Goal: Transaction & Acquisition: Book appointment/travel/reservation

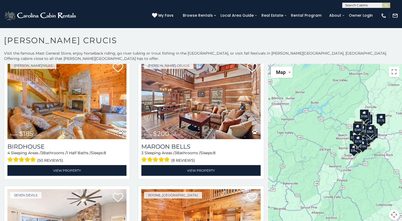
scroll to position [1189, 0]
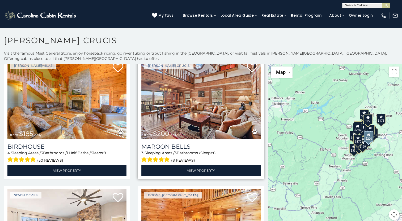
click at [172, 88] on img at bounding box center [200, 100] width 119 height 80
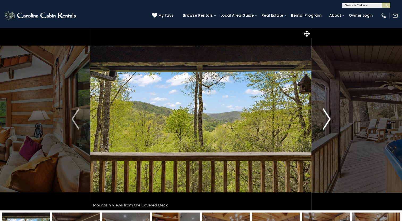
click at [326, 117] on img "Next" at bounding box center [326, 119] width 8 height 21
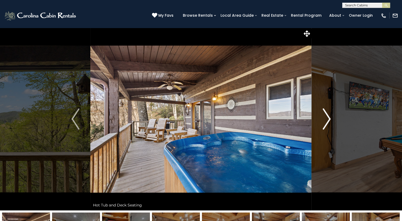
click at [326, 117] on img "Next" at bounding box center [326, 119] width 8 height 21
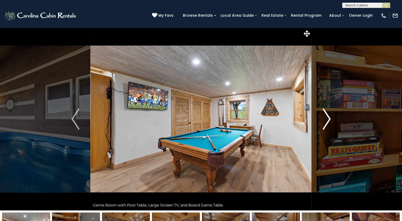
click at [326, 117] on img "Next" at bounding box center [326, 119] width 8 height 21
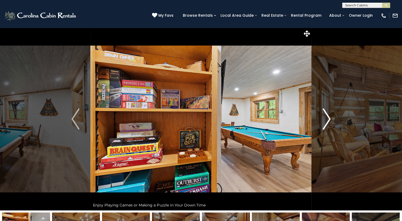
click at [326, 117] on img "Next" at bounding box center [326, 119] width 8 height 21
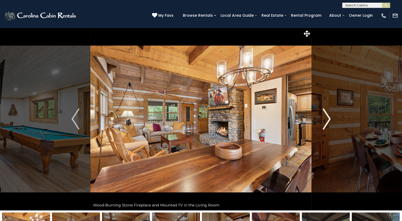
click at [326, 117] on img "Next" at bounding box center [326, 119] width 8 height 21
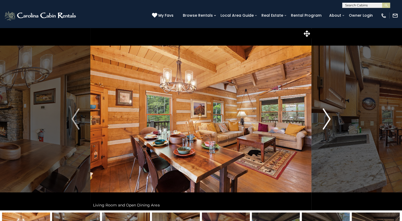
click at [326, 117] on img "Next" at bounding box center [326, 119] width 8 height 21
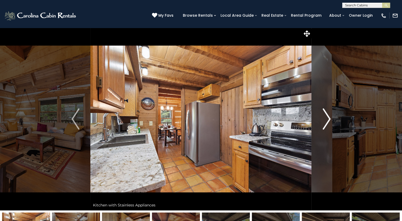
click at [326, 117] on img "Next" at bounding box center [326, 119] width 8 height 21
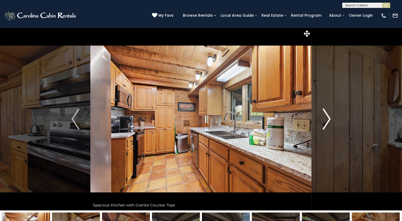
click at [326, 117] on img "Next" at bounding box center [326, 119] width 8 height 21
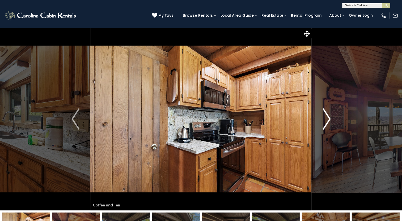
click at [326, 117] on img "Next" at bounding box center [326, 119] width 8 height 21
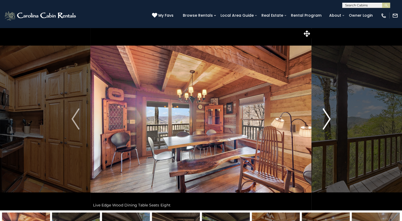
click at [326, 117] on img "Next" at bounding box center [326, 119] width 8 height 21
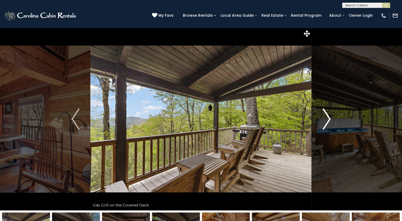
click at [326, 117] on img "Next" at bounding box center [326, 119] width 8 height 21
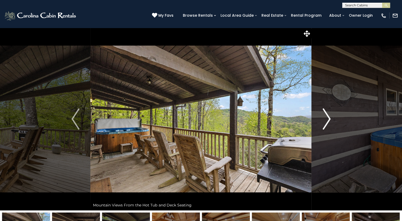
click at [326, 117] on img "Next" at bounding box center [326, 119] width 8 height 21
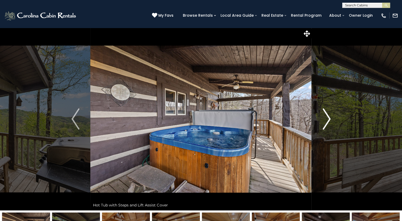
click at [326, 117] on img "Next" at bounding box center [326, 119] width 8 height 21
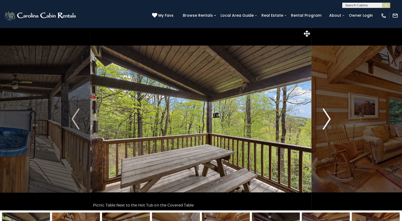
click at [326, 117] on img "Next" at bounding box center [326, 119] width 8 height 21
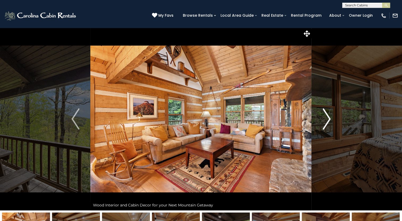
click at [326, 117] on img "Next" at bounding box center [326, 119] width 8 height 21
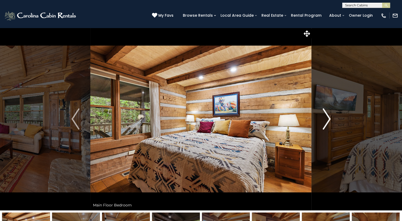
click at [326, 117] on img "Next" at bounding box center [326, 119] width 8 height 21
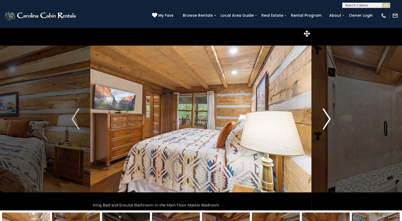
click at [326, 117] on img "Next" at bounding box center [326, 119] width 8 height 21
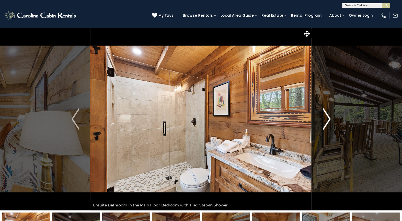
click at [326, 117] on img "Next" at bounding box center [326, 119] width 8 height 21
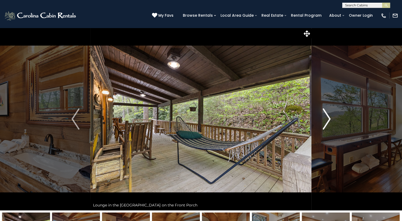
click at [326, 117] on img "Next" at bounding box center [326, 119] width 8 height 21
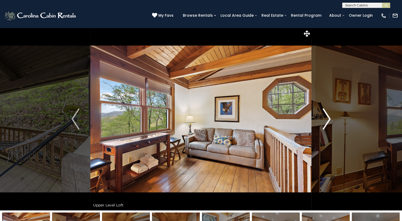
click at [326, 117] on img "Next" at bounding box center [326, 119] width 8 height 21
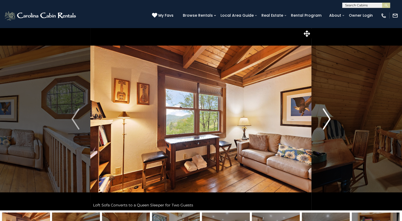
click at [326, 117] on img "Next" at bounding box center [326, 119] width 8 height 21
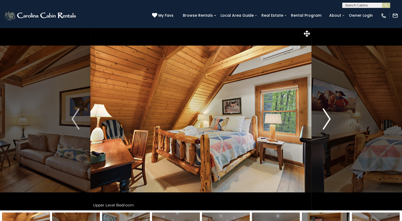
click at [326, 117] on img "Next" at bounding box center [326, 119] width 8 height 21
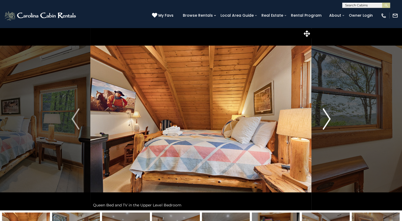
click at [326, 117] on img "Next" at bounding box center [326, 119] width 8 height 21
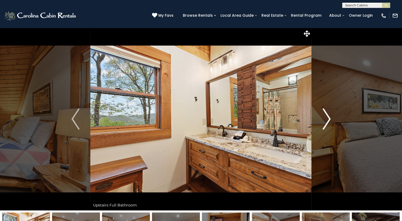
click at [326, 117] on img "Next" at bounding box center [326, 119] width 8 height 21
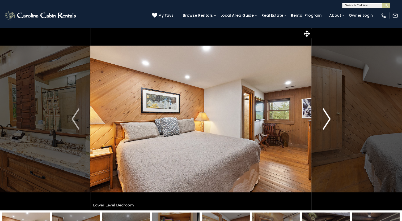
click at [326, 117] on img "Next" at bounding box center [326, 119] width 8 height 21
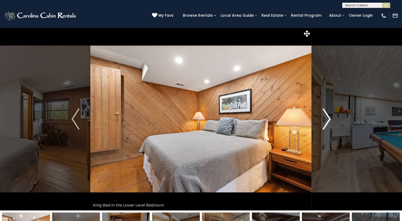
click at [326, 117] on img "Next" at bounding box center [326, 119] width 8 height 21
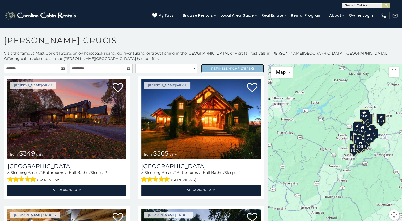
click at [216, 67] on span "Refine Search Filters" at bounding box center [230, 69] width 39 height 4
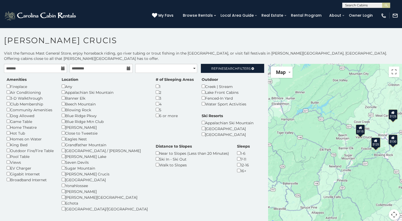
click at [359, 126] on div "$115" at bounding box center [359, 130] width 9 height 10
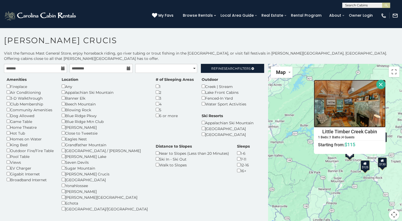
click at [337, 108] on img at bounding box center [350, 104] width 72 height 48
click at [364, 163] on div "$125" at bounding box center [364, 165] width 9 height 10
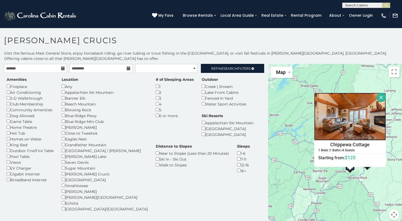
click at [358, 120] on img at bounding box center [350, 117] width 72 height 48
click at [256, 183] on div "Amenities Fireplace Air Conditioning 3-D Walkthrough Club Membership Community …" at bounding box center [134, 148] width 263 height 142
click at [378, 93] on button "Close" at bounding box center [380, 97] width 9 height 9
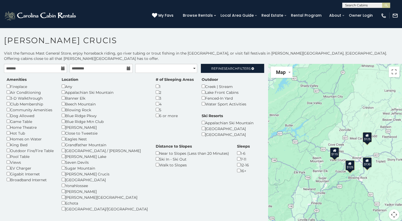
click at [332, 149] on div "$115" at bounding box center [334, 153] width 9 height 10
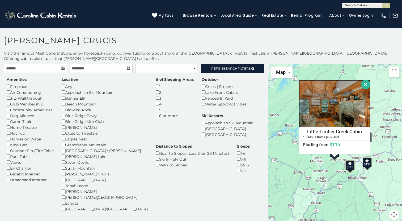
click at [336, 104] on img at bounding box center [334, 104] width 72 height 48
click at [362, 80] on button "Close" at bounding box center [365, 84] width 9 height 9
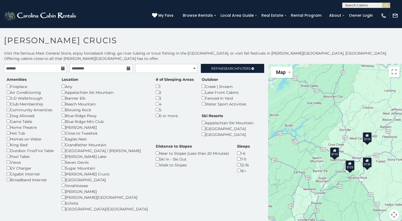
click at [364, 134] on div "$125" at bounding box center [366, 137] width 9 height 10
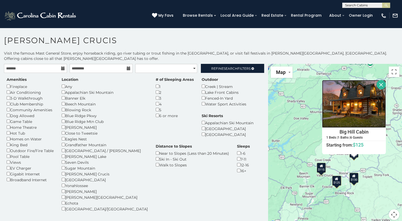
click at [352, 106] on img at bounding box center [354, 104] width 64 height 48
click at [378, 80] on button "Close" at bounding box center [380, 84] width 9 height 9
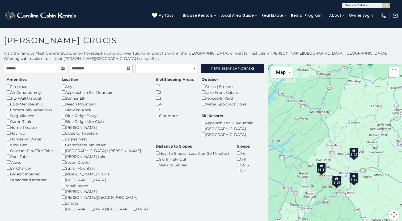
click at [351, 175] on div "$130" at bounding box center [353, 178] width 9 height 10
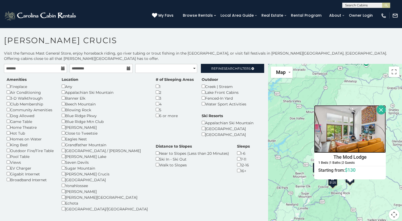
click at [358, 125] on img at bounding box center [350, 129] width 72 height 48
click at [379, 105] on button "Close" at bounding box center [380, 109] width 9 height 9
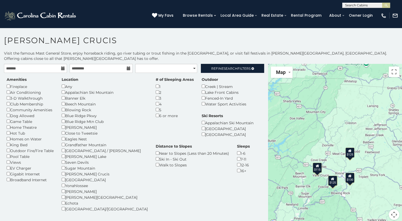
click at [332, 179] on div "$125" at bounding box center [332, 181] width 9 height 10
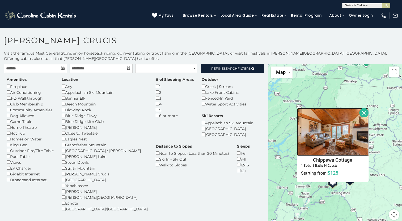
click at [332, 132] on img at bounding box center [333, 132] width 72 height 48
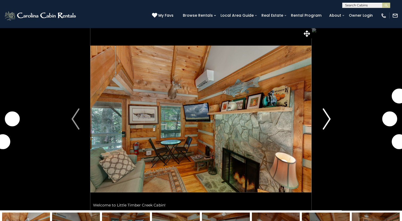
click at [326, 117] on img "Next" at bounding box center [326, 119] width 8 height 21
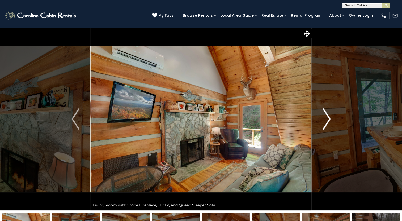
click at [326, 117] on img "Next" at bounding box center [326, 119] width 8 height 21
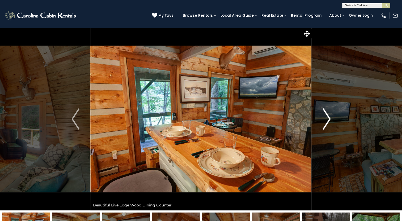
click at [326, 117] on img "Next" at bounding box center [326, 119] width 8 height 21
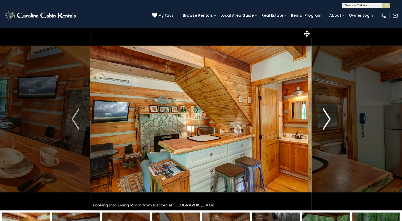
click at [326, 117] on img "Next" at bounding box center [326, 119] width 8 height 21
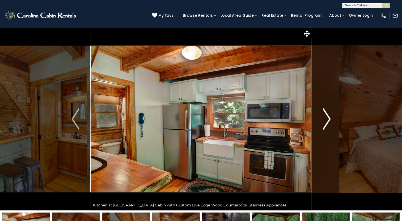
click at [326, 117] on img "Next" at bounding box center [326, 119] width 8 height 21
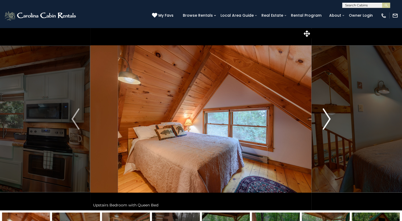
click at [326, 117] on img "Next" at bounding box center [326, 119] width 8 height 21
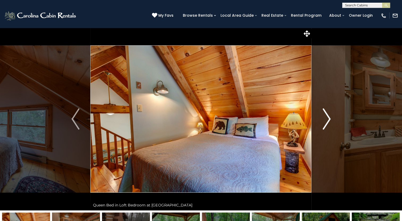
click at [326, 117] on img "Next" at bounding box center [326, 119] width 8 height 21
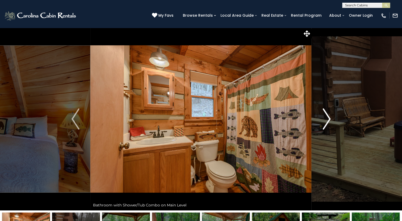
click at [326, 117] on img "Next" at bounding box center [326, 119] width 8 height 21
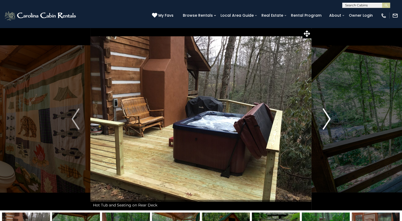
click at [326, 117] on img "Next" at bounding box center [326, 119] width 8 height 21
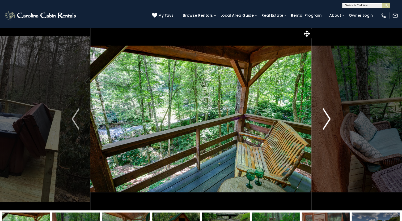
click at [326, 117] on img "Next" at bounding box center [326, 119] width 8 height 21
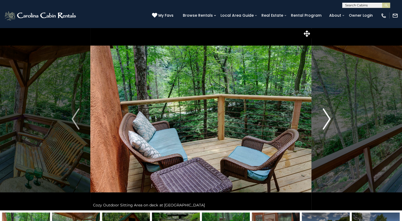
click at [326, 117] on img "Next" at bounding box center [326, 119] width 8 height 21
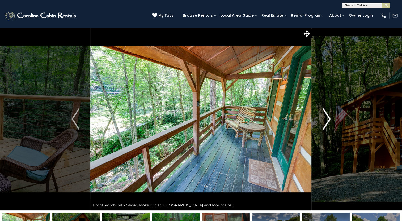
click at [326, 117] on img "Next" at bounding box center [326, 119] width 8 height 21
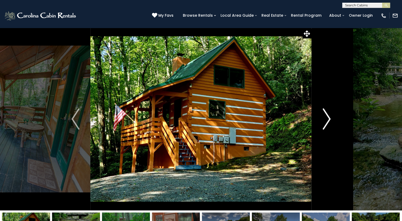
click at [326, 117] on img "Next" at bounding box center [326, 119] width 8 height 21
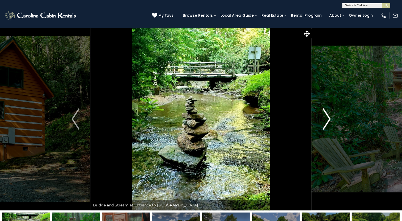
click at [326, 117] on img "Next" at bounding box center [326, 119] width 8 height 21
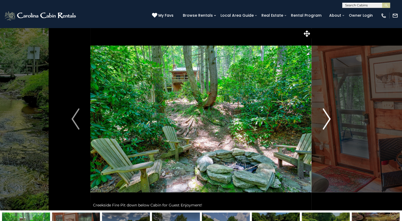
click at [326, 117] on img "Next" at bounding box center [326, 119] width 8 height 21
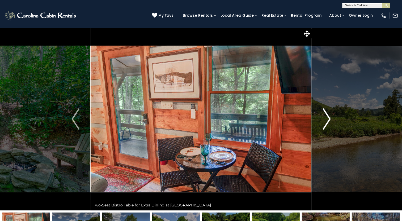
click at [326, 117] on img "Next" at bounding box center [326, 119] width 8 height 21
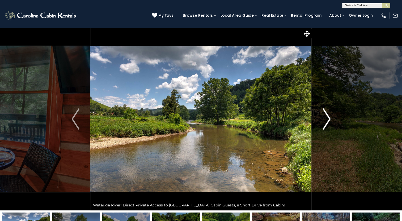
click at [326, 117] on img "Next" at bounding box center [326, 119] width 8 height 21
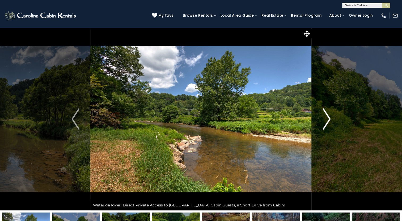
click at [326, 117] on img "Next" at bounding box center [326, 119] width 8 height 21
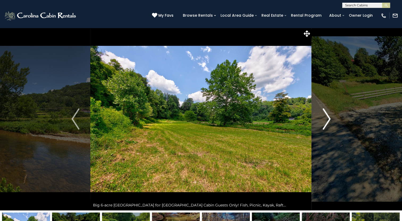
click at [326, 117] on img "Next" at bounding box center [326, 119] width 8 height 21
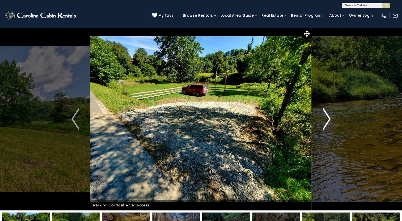
click at [326, 117] on img "Next" at bounding box center [326, 119] width 8 height 21
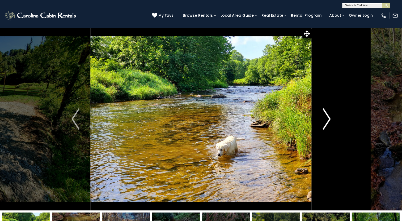
click at [326, 117] on img "Next" at bounding box center [326, 119] width 8 height 21
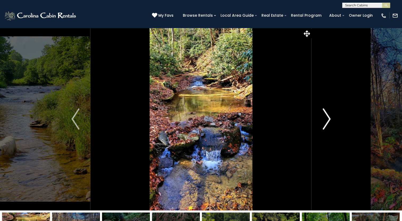
click at [326, 117] on img "Next" at bounding box center [326, 119] width 8 height 21
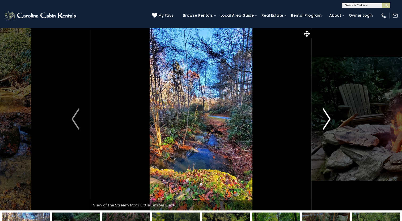
click at [326, 117] on img "Next" at bounding box center [326, 119] width 8 height 21
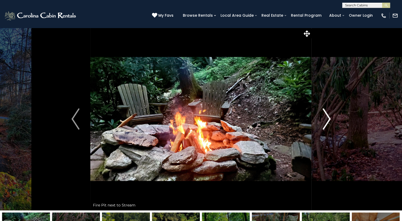
click at [325, 121] on img "Next" at bounding box center [326, 119] width 8 height 21
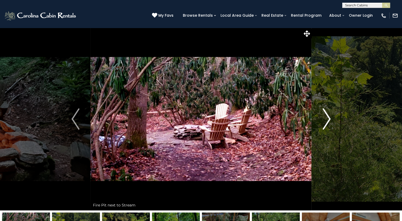
click at [325, 121] on img "Next" at bounding box center [326, 119] width 8 height 21
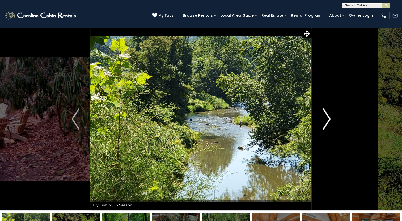
click at [325, 121] on img "Next" at bounding box center [326, 119] width 8 height 21
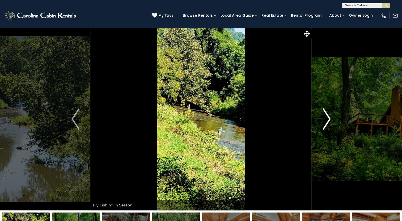
click at [325, 121] on img "Next" at bounding box center [326, 119] width 8 height 21
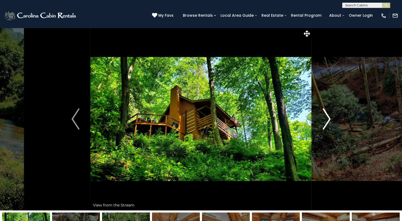
click at [325, 121] on img "Next" at bounding box center [326, 119] width 8 height 21
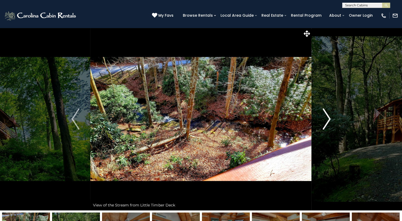
click at [325, 121] on img "Next" at bounding box center [326, 119] width 8 height 21
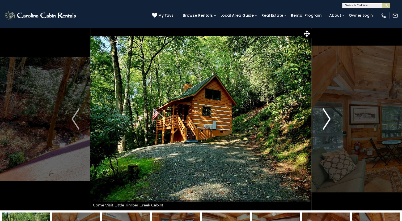
click at [325, 121] on img "Next" at bounding box center [326, 119] width 8 height 21
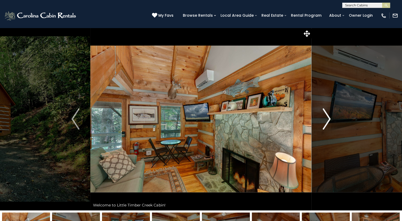
click at [325, 121] on img "Next" at bounding box center [326, 119] width 8 height 21
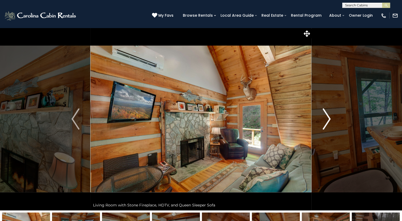
click at [325, 121] on img "Next" at bounding box center [326, 119] width 8 height 21
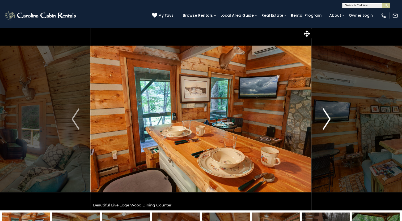
click at [325, 121] on img "Next" at bounding box center [326, 119] width 8 height 21
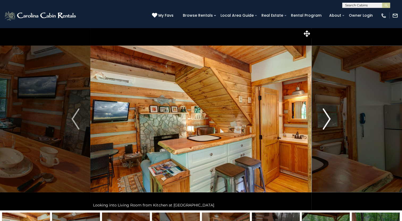
click at [325, 121] on img "Next" at bounding box center [326, 119] width 8 height 21
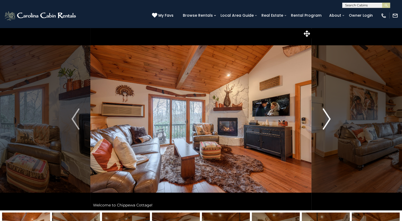
click at [326, 119] on img "Next" at bounding box center [326, 119] width 8 height 21
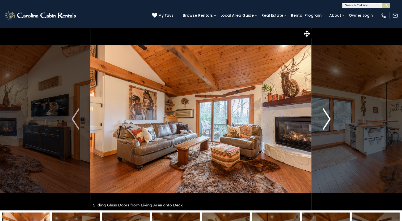
click at [326, 119] on img "Next" at bounding box center [326, 119] width 8 height 21
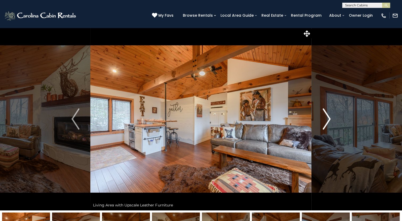
click at [326, 119] on img "Next" at bounding box center [326, 119] width 8 height 21
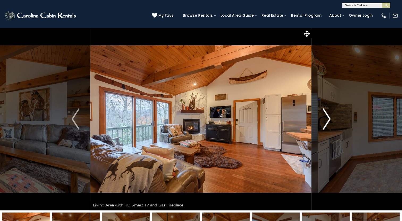
click at [326, 119] on img "Next" at bounding box center [326, 119] width 8 height 21
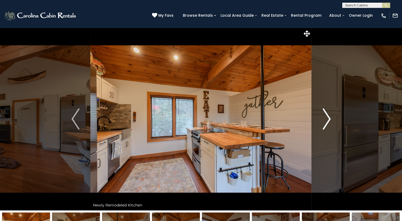
click at [325, 121] on img "Next" at bounding box center [326, 119] width 8 height 21
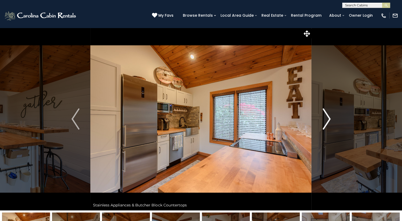
click at [325, 121] on img "Next" at bounding box center [326, 119] width 8 height 21
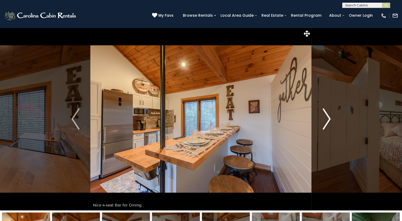
click at [325, 121] on img "Next" at bounding box center [326, 119] width 8 height 21
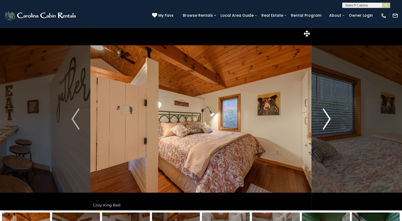
click at [325, 121] on img "Next" at bounding box center [326, 119] width 8 height 21
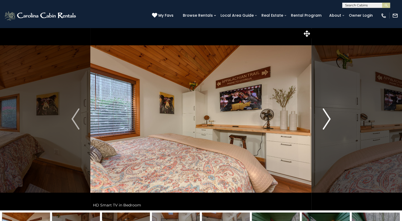
click at [325, 121] on img "Next" at bounding box center [326, 119] width 8 height 21
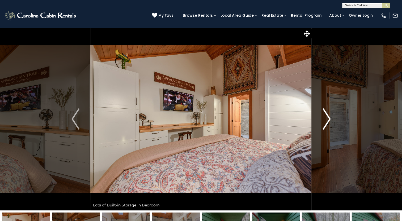
click at [325, 121] on img "Next" at bounding box center [326, 119] width 8 height 21
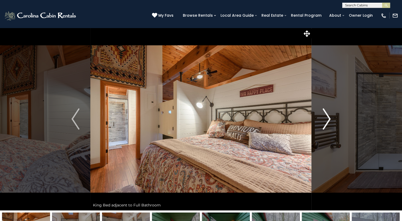
click at [325, 121] on img "Next" at bounding box center [326, 119] width 8 height 21
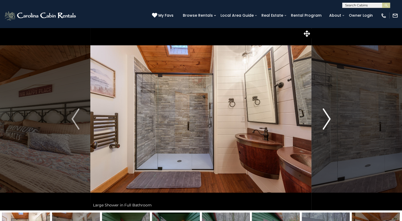
click at [325, 121] on img "Next" at bounding box center [326, 119] width 8 height 21
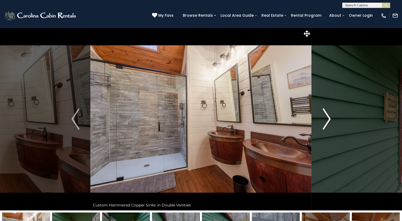
click at [325, 121] on img "Next" at bounding box center [326, 119] width 8 height 21
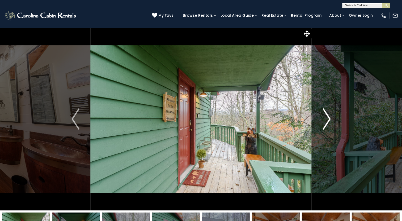
click at [325, 121] on img "Next" at bounding box center [326, 119] width 8 height 21
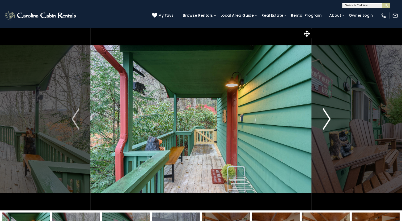
click at [324, 118] on img "Next" at bounding box center [326, 119] width 8 height 21
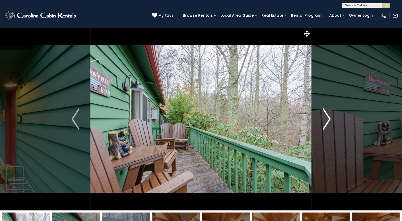
click at [324, 118] on img "Next" at bounding box center [326, 119] width 8 height 21
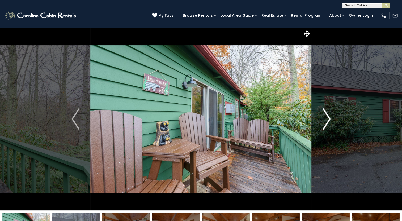
click at [324, 118] on img "Next" at bounding box center [326, 119] width 8 height 21
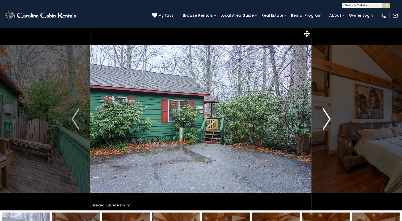
click at [324, 118] on img "Next" at bounding box center [326, 119] width 8 height 21
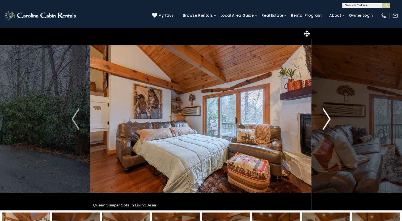
click at [324, 118] on img "Next" at bounding box center [326, 119] width 8 height 21
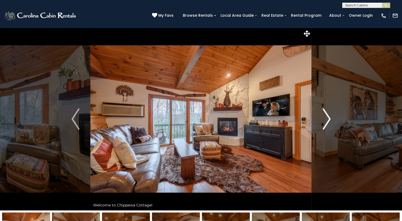
click at [324, 118] on img "Next" at bounding box center [326, 119] width 8 height 21
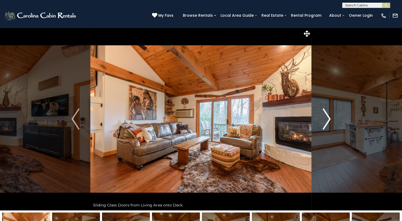
click at [324, 118] on img "Next" at bounding box center [326, 119] width 8 height 21
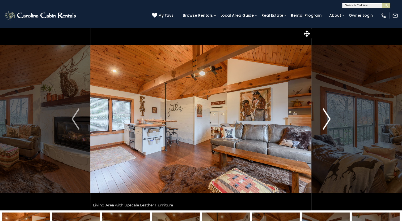
click at [324, 118] on img "Next" at bounding box center [326, 119] width 8 height 21
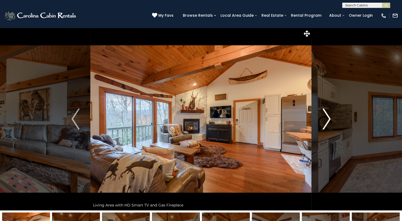
click at [324, 118] on img "Next" at bounding box center [326, 119] width 8 height 21
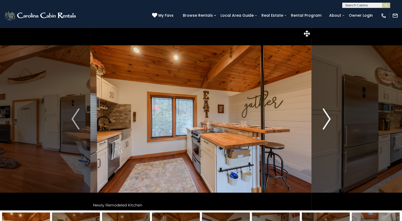
click at [324, 118] on img "Next" at bounding box center [326, 119] width 8 height 21
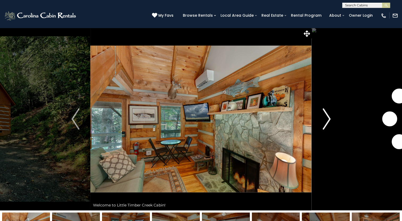
click at [327, 119] on img "Next" at bounding box center [326, 119] width 8 height 21
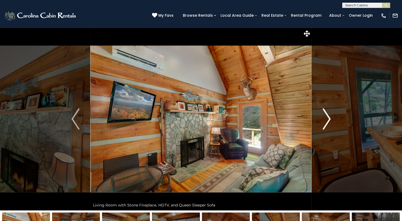
click at [327, 119] on img "Next" at bounding box center [326, 119] width 8 height 21
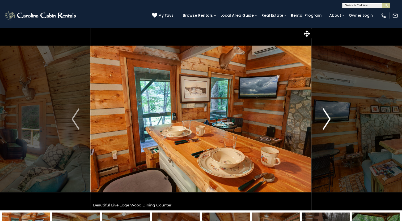
click at [327, 119] on img "Next" at bounding box center [326, 119] width 8 height 21
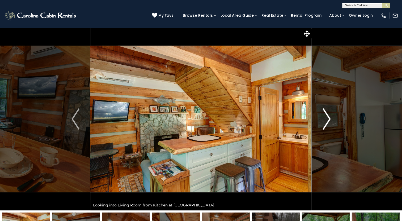
click at [327, 119] on img "Next" at bounding box center [326, 119] width 8 height 21
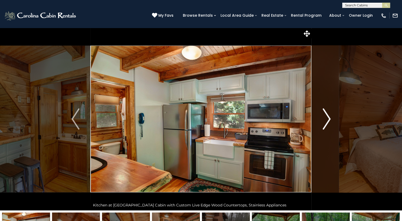
click at [327, 119] on img "Next" at bounding box center [326, 119] width 8 height 21
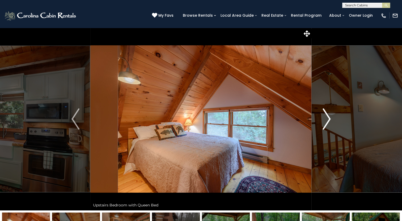
click at [327, 119] on img "Next" at bounding box center [326, 119] width 8 height 21
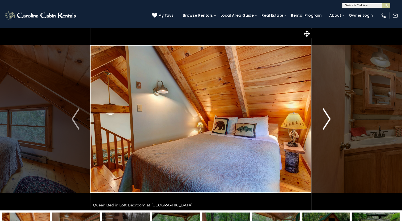
click at [327, 119] on img "Next" at bounding box center [326, 119] width 8 height 21
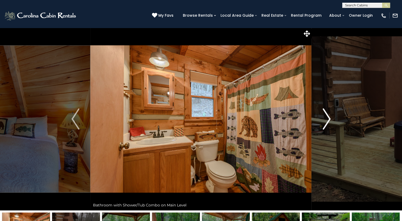
click at [327, 119] on img "Next" at bounding box center [326, 119] width 8 height 21
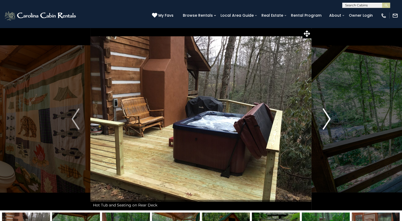
click at [327, 119] on img "Next" at bounding box center [326, 119] width 8 height 21
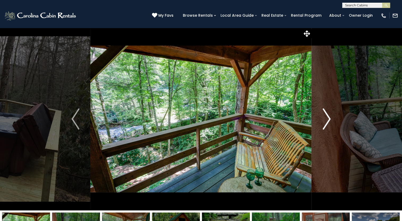
click at [327, 119] on img "Next" at bounding box center [326, 119] width 8 height 21
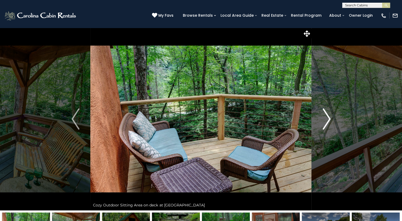
click at [327, 119] on img "Next" at bounding box center [326, 119] width 8 height 21
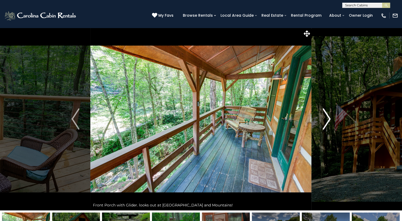
click at [327, 119] on img "Next" at bounding box center [326, 119] width 8 height 21
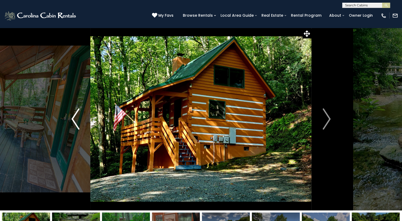
click at [76, 116] on img "Previous" at bounding box center [75, 119] width 8 height 21
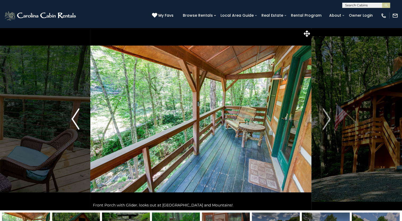
click at [76, 116] on img "Previous" at bounding box center [75, 119] width 8 height 21
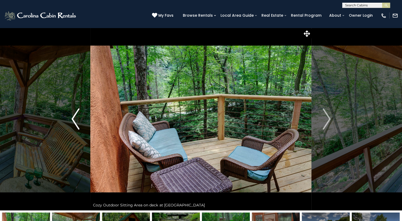
click at [76, 116] on img "Previous" at bounding box center [75, 119] width 8 height 21
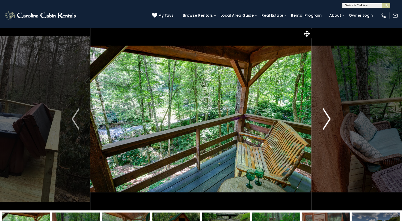
click at [326, 123] on img "Next" at bounding box center [326, 119] width 8 height 21
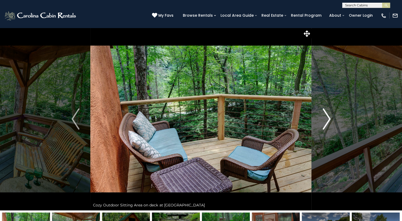
click at [326, 123] on img "Next" at bounding box center [326, 119] width 8 height 21
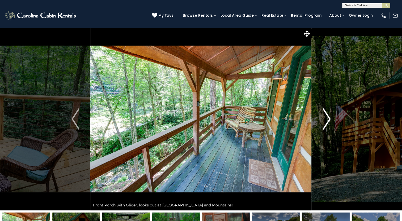
click at [326, 123] on img "Next" at bounding box center [326, 119] width 8 height 21
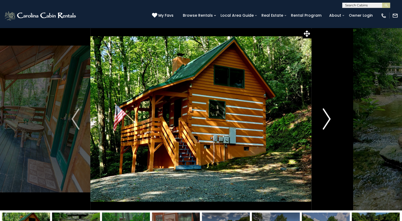
click at [326, 123] on img "Next" at bounding box center [326, 119] width 8 height 21
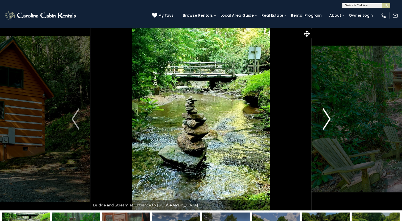
click at [326, 123] on img "Next" at bounding box center [326, 119] width 8 height 21
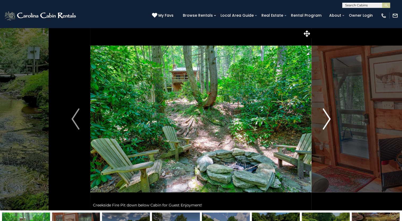
click at [326, 123] on img "Next" at bounding box center [326, 119] width 8 height 21
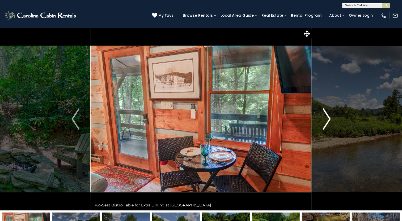
click at [326, 123] on img "Next" at bounding box center [326, 119] width 8 height 21
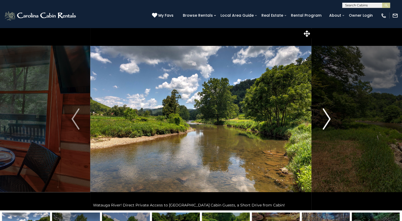
click at [326, 123] on img "Next" at bounding box center [326, 119] width 8 height 21
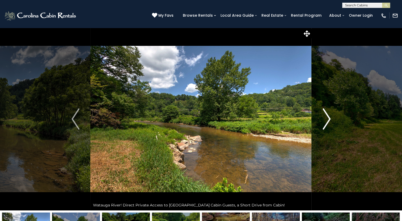
click at [326, 123] on img "Next" at bounding box center [326, 119] width 8 height 21
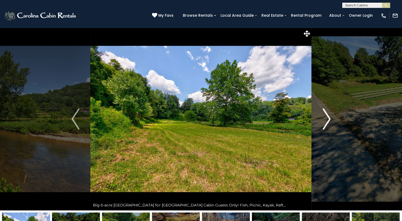
click at [326, 123] on img "Next" at bounding box center [326, 119] width 8 height 21
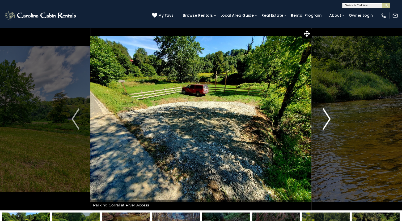
click at [326, 123] on img "Next" at bounding box center [326, 119] width 8 height 21
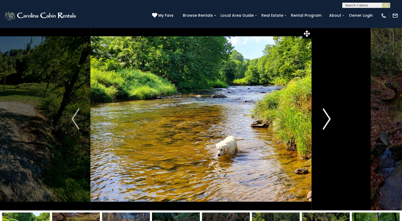
click at [326, 123] on img "Next" at bounding box center [326, 119] width 8 height 21
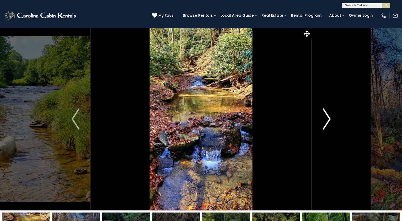
click at [326, 123] on img "Next" at bounding box center [326, 119] width 8 height 21
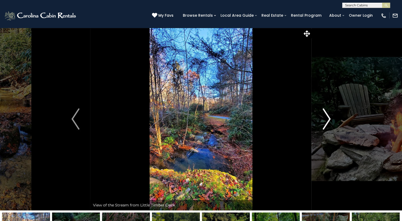
click at [326, 123] on img "Next" at bounding box center [326, 119] width 8 height 21
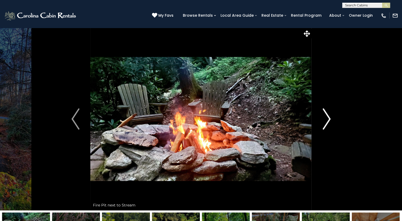
click at [326, 123] on img "Next" at bounding box center [326, 119] width 8 height 21
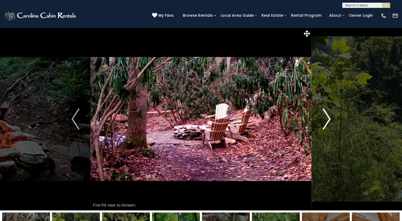
click at [326, 123] on img "Next" at bounding box center [326, 119] width 8 height 21
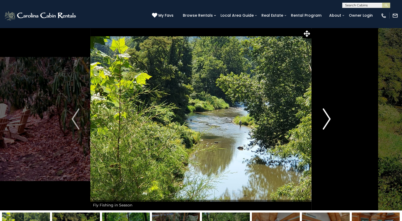
click at [326, 123] on img "Next" at bounding box center [326, 119] width 8 height 21
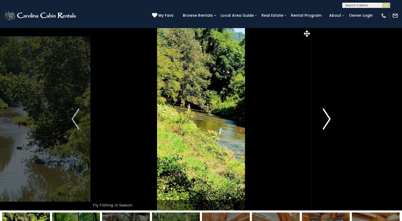
click at [326, 123] on img "Next" at bounding box center [326, 119] width 8 height 21
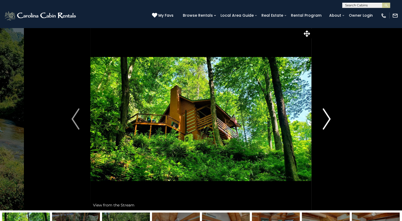
click at [326, 123] on img "Next" at bounding box center [326, 119] width 8 height 21
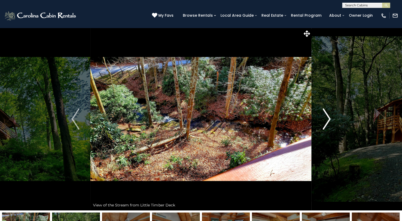
click at [326, 123] on img "Next" at bounding box center [326, 119] width 8 height 21
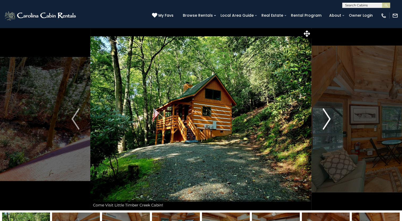
click at [326, 123] on img "Next" at bounding box center [326, 119] width 8 height 21
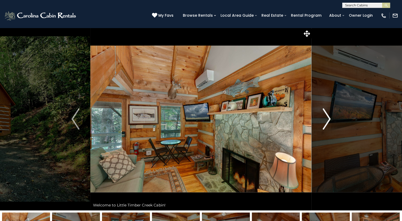
click at [326, 123] on img "Next" at bounding box center [326, 119] width 8 height 21
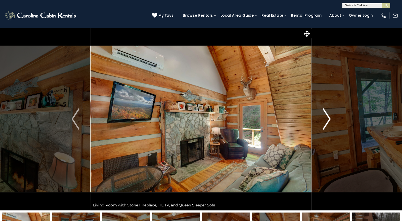
click at [326, 123] on img "Next" at bounding box center [326, 119] width 8 height 21
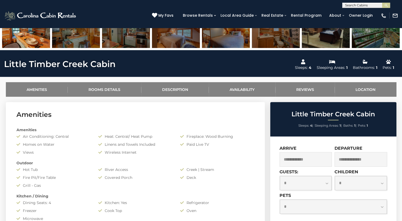
scroll to position [209, 0]
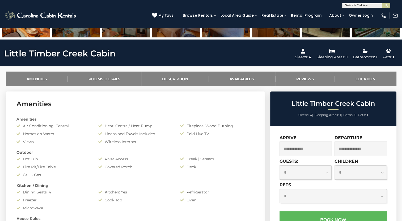
click at [328, 173] on select "**********" at bounding box center [306, 173] width 52 height 14
select select "*"
click at [280, 166] on select "**********" at bounding box center [306, 173] width 52 height 14
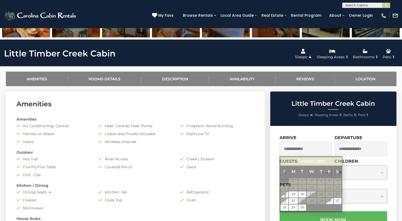
click at [303, 152] on input "text" at bounding box center [305, 149] width 53 height 15
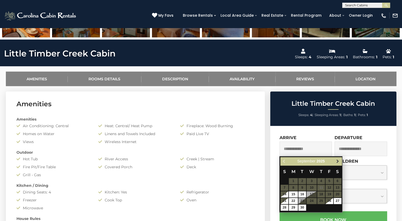
click at [337, 162] on span "Next" at bounding box center [337, 162] width 4 height 4
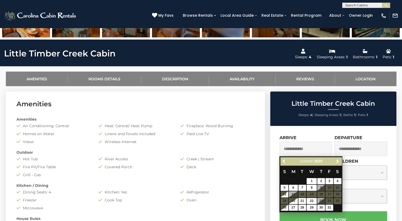
click at [320, 202] on table "S M T W T F S 1 2 3 4 5 6 7 8 9 10 11 12 13 14 15 16 17 18 19 20 21 22 23 24 25…" at bounding box center [310, 189] width 61 height 46
click at [320, 200] on table "S M T W T F S 1 2 3 4 5 6 7 8 9 10 11 12 13 14 15 16 17 18 19 20 21 22 23 24 25…" at bounding box center [310, 189] width 61 height 46
click at [320, 201] on table "S M T W T F S 1 2 3 4 5 6 7 8 9 10 11 12 13 14 15 16 17 18 19 20 21 22 23 24 25…" at bounding box center [310, 189] width 61 height 46
click at [320, 203] on table "S M T W T F S 1 2 3 4 5 6 7 8 9 10 11 12 13 14 15 16 17 18 19 20 21 22 23 24 25…" at bounding box center [310, 189] width 61 height 46
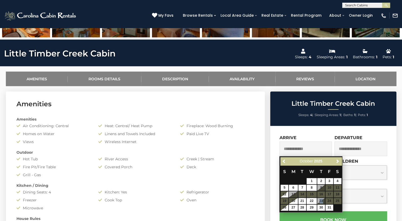
click at [320, 203] on table "S M T W T F S 1 2 3 4 5 6 7 8 9 10 11 12 13 14 15 16 17 18 19 20 21 22 23 24 25…" at bounding box center [310, 189] width 61 height 46
drag, startPoint x: 320, startPoint y: 203, endPoint x: 304, endPoint y: 209, distance: 16.6
click at [304, 209] on link "28" at bounding box center [302, 208] width 8 height 6
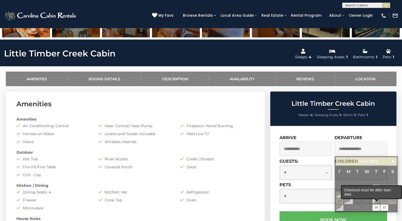
click at [376, 201] on span at bounding box center [376, 200] width 5 height 2
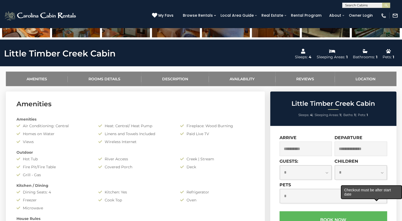
click at [376, 201] on span at bounding box center [376, 200] width 5 height 2
click at [291, 148] on input "**********" at bounding box center [305, 149] width 53 height 15
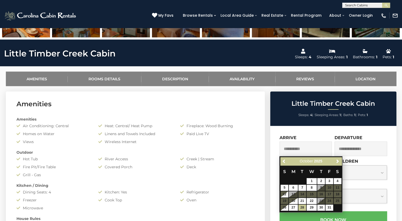
click at [329, 202] on table "S M T W T F S 1 2 3 4 5 6 7 8 9 10 11 12 13 14 15 16 17 18 19 20 21 22 23 24 25…" at bounding box center [310, 189] width 61 height 46
click at [335, 202] on table "S M T W T F S 1 2 3 4 5 6 7 8 9 10 11 12 13 14 15 16 17 18 19 20 21 22 23 24 25…" at bounding box center [310, 189] width 61 height 46
click at [285, 210] on link "26" at bounding box center [284, 208] width 8 height 6
type input "**********"
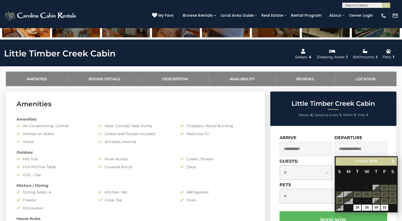
click at [349, 150] on input "text" at bounding box center [360, 149] width 53 height 15
click at [379, 209] on link "30" at bounding box center [376, 208] width 8 height 6
type input "**********"
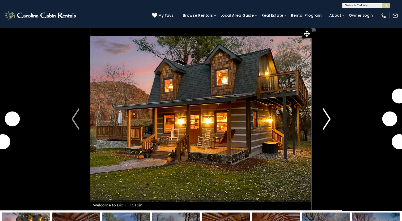
click at [327, 117] on img "Next" at bounding box center [326, 119] width 8 height 21
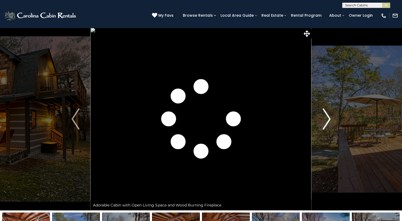
click at [327, 117] on img "Next" at bounding box center [326, 119] width 8 height 21
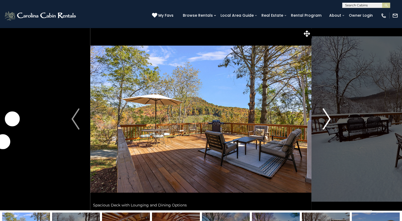
click at [327, 117] on img "Next" at bounding box center [326, 119] width 8 height 21
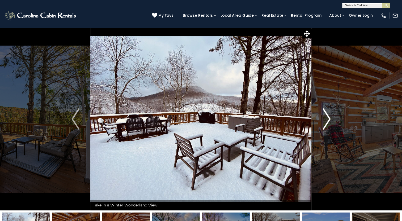
click at [327, 117] on img "Next" at bounding box center [326, 119] width 8 height 21
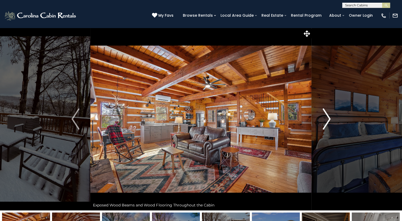
click at [327, 117] on img "Next" at bounding box center [326, 119] width 8 height 21
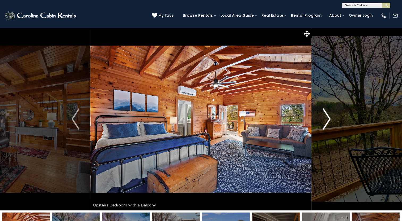
click at [327, 117] on img "Next" at bounding box center [326, 119] width 8 height 21
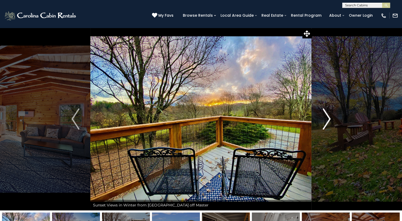
click at [327, 117] on img "Next" at bounding box center [326, 119] width 8 height 21
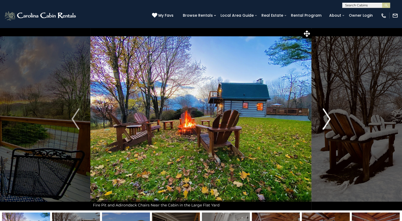
click at [327, 117] on img "Next" at bounding box center [326, 119] width 8 height 21
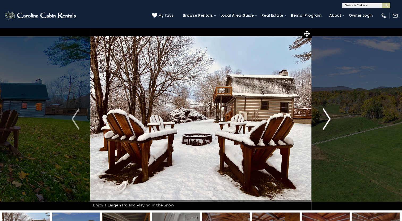
click at [327, 117] on img "Next" at bounding box center [326, 119] width 8 height 21
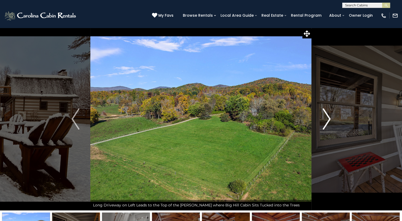
click at [327, 117] on img "Next" at bounding box center [326, 119] width 8 height 21
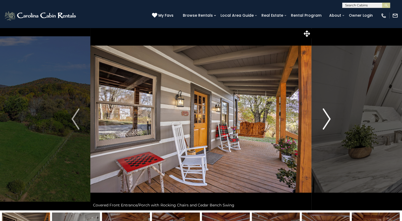
click at [327, 117] on img "Next" at bounding box center [326, 119] width 8 height 21
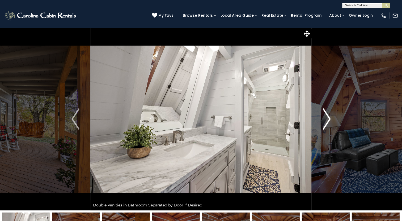
click at [327, 117] on img "Next" at bounding box center [326, 119] width 8 height 21
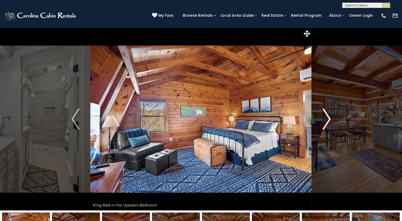
click at [327, 117] on img "Next" at bounding box center [326, 119] width 8 height 21
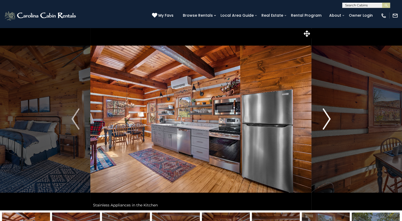
click at [327, 117] on img "Next" at bounding box center [326, 119] width 8 height 21
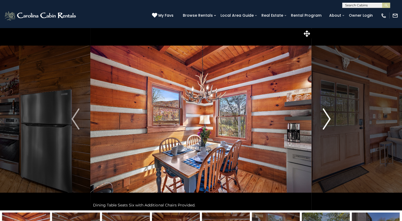
click at [327, 117] on img "Next" at bounding box center [326, 119] width 8 height 21
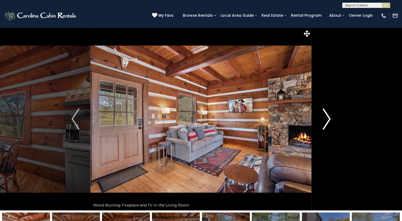
click at [327, 117] on img "Next" at bounding box center [326, 119] width 8 height 21
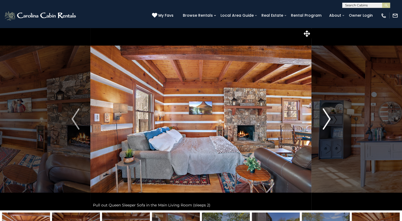
click at [327, 117] on img "Next" at bounding box center [326, 119] width 8 height 21
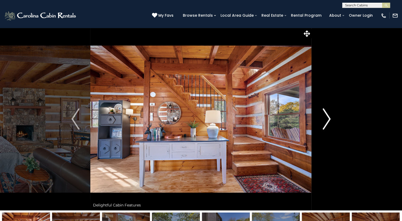
click at [327, 117] on img "Next" at bounding box center [326, 119] width 8 height 21
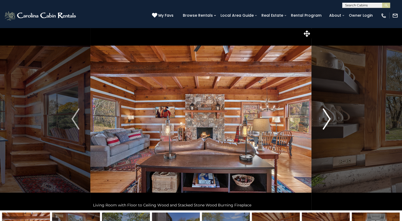
click at [327, 117] on img "Next" at bounding box center [326, 119] width 8 height 21
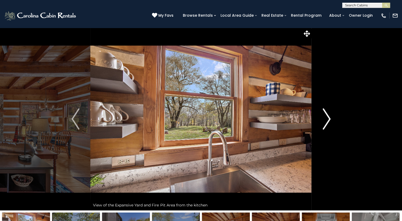
click at [327, 117] on img "Next" at bounding box center [326, 119] width 8 height 21
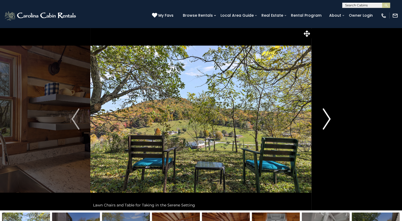
click at [327, 117] on img "Next" at bounding box center [326, 119] width 8 height 21
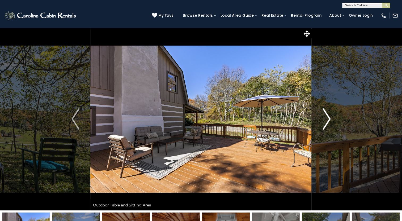
click at [327, 117] on img "Next" at bounding box center [326, 119] width 8 height 21
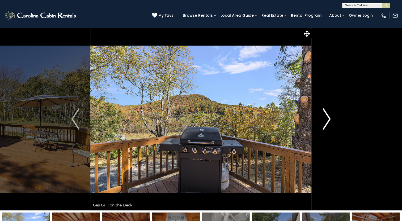
click at [327, 117] on img "Next" at bounding box center [326, 119] width 8 height 21
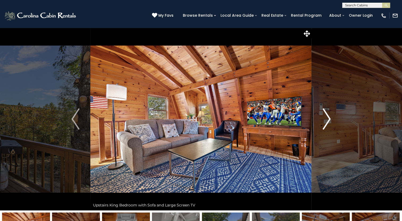
click at [327, 117] on img "Next" at bounding box center [326, 119] width 8 height 21
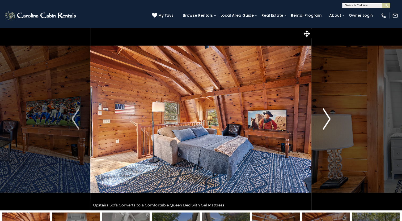
click at [327, 117] on img "Next" at bounding box center [326, 119] width 8 height 21
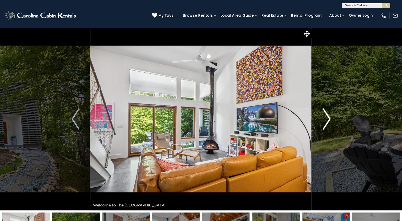
click at [326, 120] on img "Next" at bounding box center [326, 119] width 8 height 21
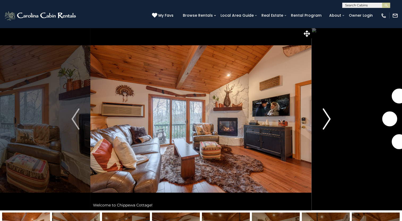
click at [325, 121] on img "Next" at bounding box center [326, 119] width 8 height 21
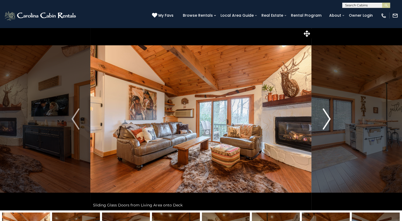
click at [325, 121] on img "Next" at bounding box center [326, 119] width 8 height 21
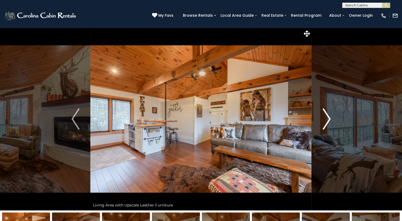
click at [325, 121] on img "Next" at bounding box center [326, 119] width 8 height 21
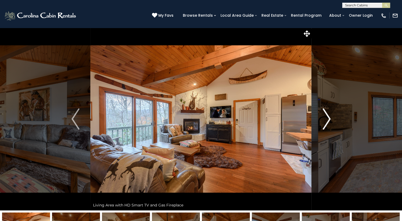
click at [325, 121] on img "Next" at bounding box center [326, 119] width 8 height 21
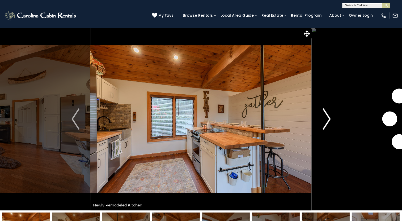
click at [325, 121] on img "Next" at bounding box center [326, 119] width 8 height 21
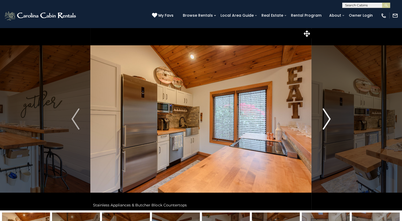
click at [325, 121] on img "Next" at bounding box center [326, 119] width 8 height 21
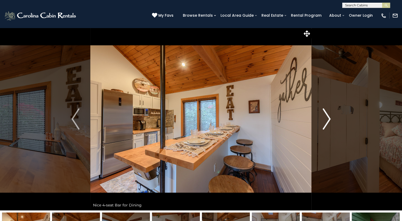
click at [325, 121] on img "Next" at bounding box center [326, 119] width 8 height 21
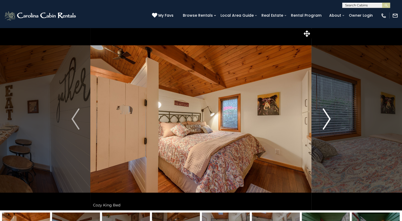
click at [325, 121] on img "Next" at bounding box center [326, 119] width 8 height 21
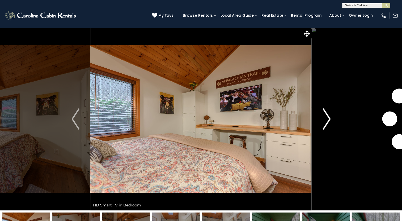
click at [325, 121] on img "Next" at bounding box center [326, 119] width 8 height 21
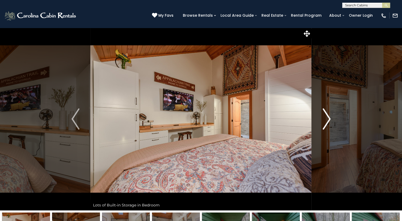
click at [325, 121] on img "Next" at bounding box center [326, 119] width 8 height 21
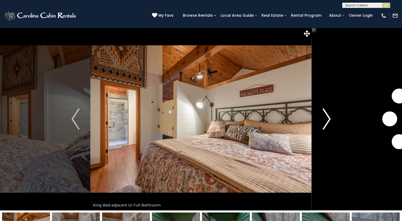
click at [325, 121] on img "Next" at bounding box center [326, 119] width 8 height 21
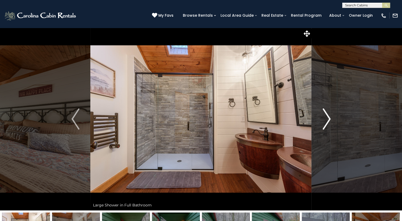
click at [325, 121] on img "Next" at bounding box center [326, 119] width 8 height 21
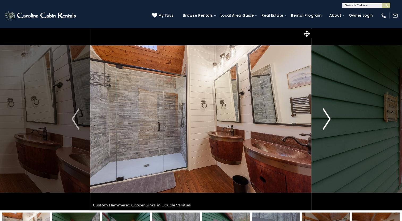
click at [325, 121] on img "Next" at bounding box center [326, 119] width 8 height 21
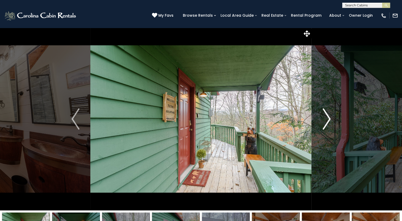
click at [325, 121] on img "Next" at bounding box center [326, 119] width 8 height 21
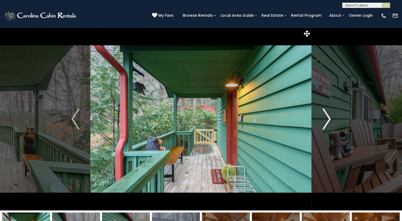
click at [325, 121] on img "Next" at bounding box center [326, 119] width 8 height 21
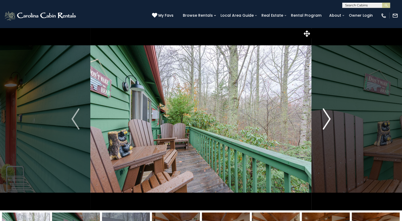
click at [325, 121] on img "Next" at bounding box center [326, 119] width 8 height 21
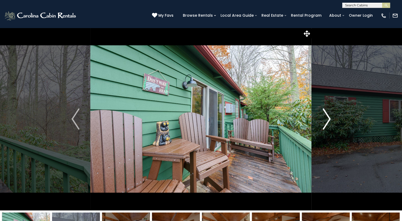
click at [325, 121] on img "Next" at bounding box center [326, 119] width 8 height 21
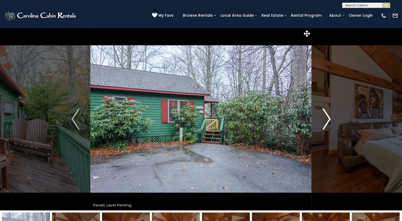
click at [325, 121] on img "Next" at bounding box center [326, 119] width 8 height 21
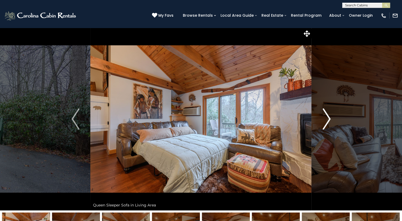
click at [325, 121] on img "Next" at bounding box center [326, 119] width 8 height 21
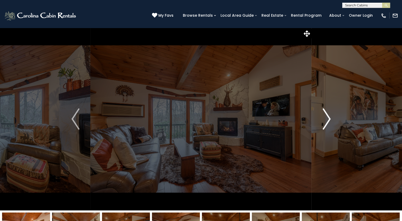
click at [325, 121] on img "Next" at bounding box center [326, 119] width 8 height 21
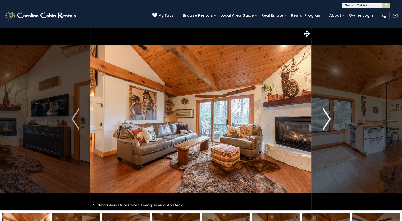
click at [325, 121] on img "Next" at bounding box center [326, 119] width 8 height 21
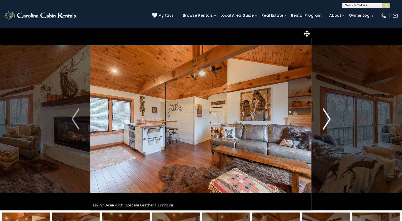
click at [325, 121] on img "Next" at bounding box center [326, 119] width 8 height 21
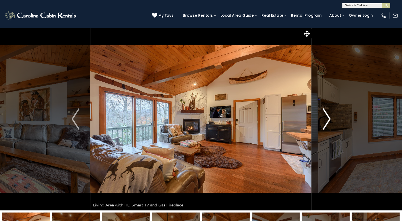
click at [325, 121] on img "Next" at bounding box center [326, 119] width 8 height 21
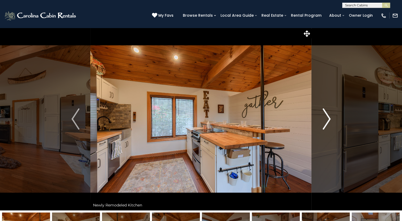
click at [325, 121] on img "Next" at bounding box center [326, 119] width 8 height 21
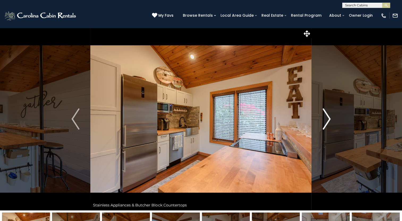
click at [325, 121] on img "Next" at bounding box center [326, 119] width 8 height 21
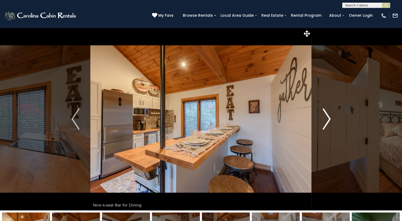
click at [325, 121] on img "Next" at bounding box center [326, 119] width 8 height 21
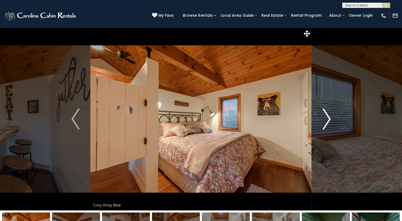
click at [325, 121] on img "Next" at bounding box center [326, 119] width 8 height 21
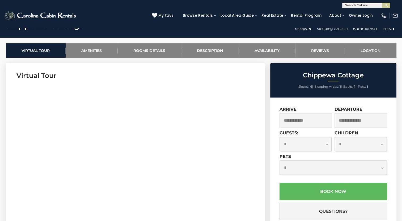
scroll to position [258, 0]
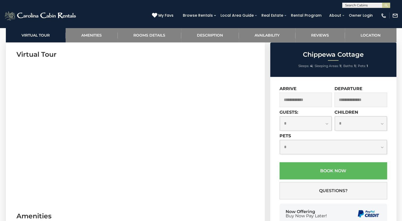
click at [291, 98] on input "text" at bounding box center [305, 100] width 53 height 15
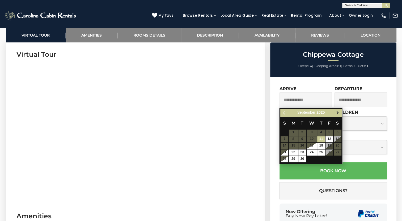
click at [336, 112] on span "Next" at bounding box center [337, 113] width 4 height 4
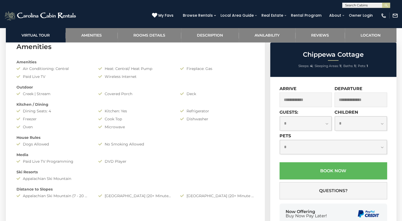
scroll to position [428, 0]
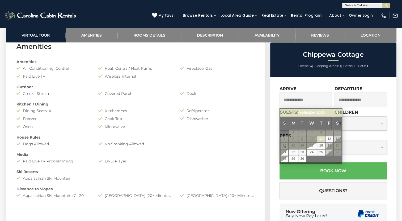
click at [299, 102] on input "text" at bounding box center [305, 100] width 53 height 15
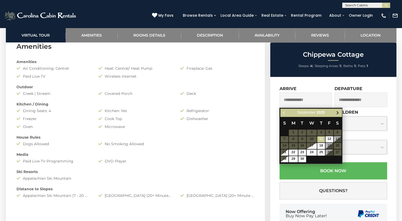
click at [337, 113] on span "Next" at bounding box center [337, 113] width 4 height 4
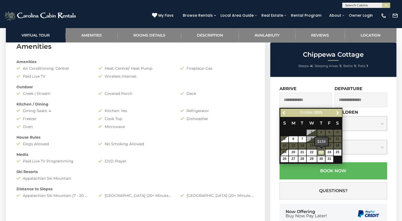
click at [321, 152] on link "23" at bounding box center [321, 153] width 8 height 6
type input "**********"
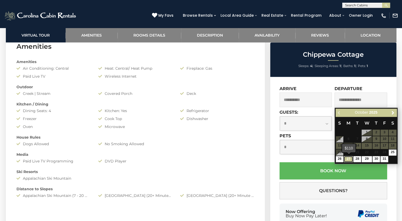
click at [348, 160] on link "27" at bounding box center [348, 159] width 9 height 6
type input "**********"
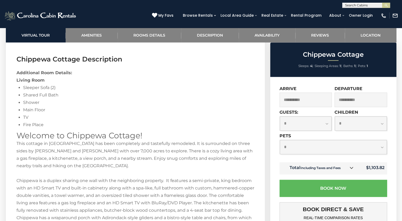
scroll to position [460, 0]
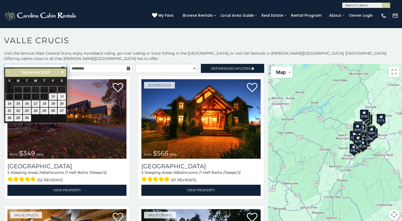
click at [34, 64] on input "text" at bounding box center [35, 68] width 63 height 9
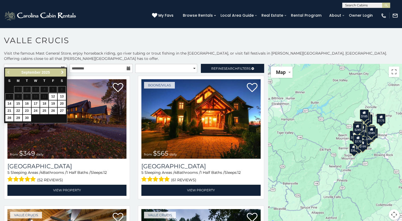
click at [64, 73] on span "Next" at bounding box center [62, 72] width 4 height 4
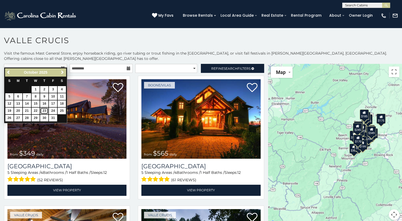
click at [44, 111] on link "23" at bounding box center [44, 111] width 8 height 7
type input "**********"
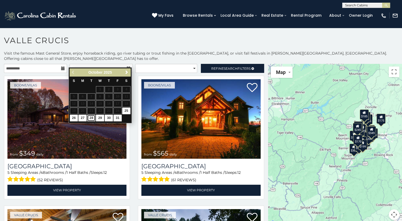
click at [91, 119] on link "28" at bounding box center [91, 118] width 8 height 7
type input "**********"
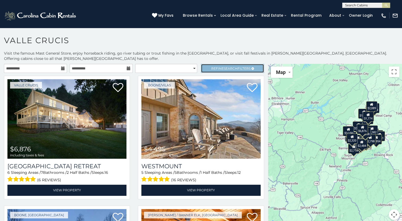
click at [231, 64] on link "Refine Search Filters" at bounding box center [232, 68] width 63 height 9
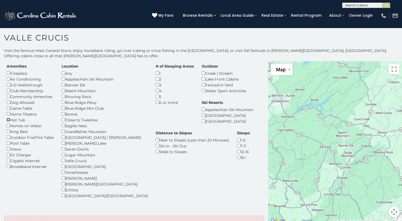
scroll to position [20, 0]
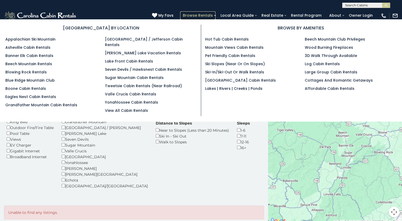
click at [205, 16] on link "Browse Rentals" at bounding box center [197, 15] width 35 height 8
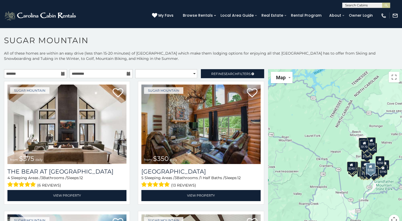
drag, startPoint x: 262, startPoint y: 220, endPoint x: 354, endPoint y: 200, distance: 94.6
click at [354, 69] on main "**********" at bounding box center [201, 69] width 402 height 0
click at [221, 70] on link "Refine Search Filters" at bounding box center [232, 73] width 63 height 9
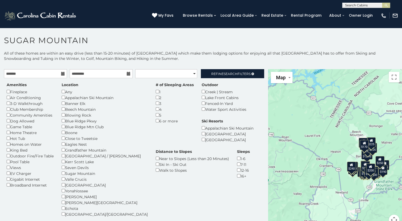
click at [361, 148] on div "$170" at bounding box center [363, 145] width 9 height 10
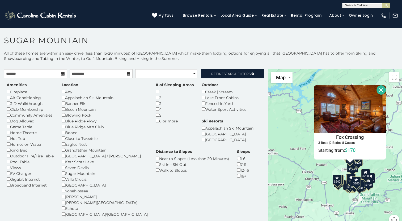
click at [377, 90] on button "Close" at bounding box center [380, 89] width 9 height 9
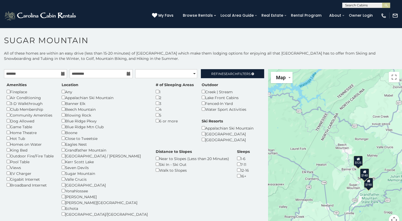
click at [356, 164] on div "$125" at bounding box center [357, 161] width 9 height 10
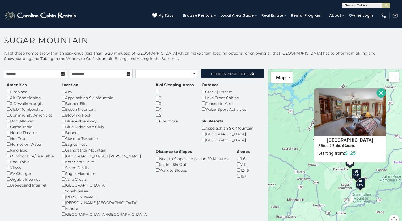
click at [354, 174] on div "$140" at bounding box center [355, 174] width 9 height 10
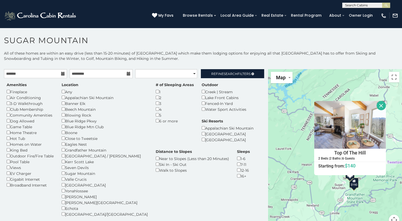
click at [352, 186] on div "$190" at bounding box center [353, 183] width 9 height 10
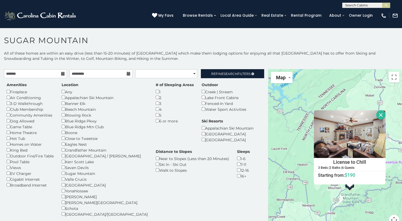
click at [379, 117] on button "Close" at bounding box center [380, 114] width 9 height 9
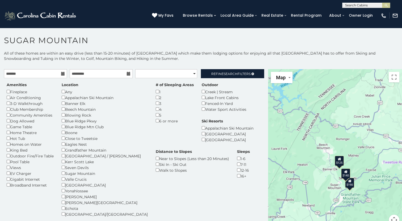
click at [338, 163] on div "$125" at bounding box center [339, 161] width 9 height 10
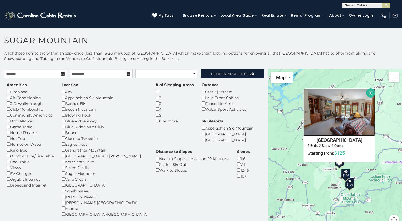
click at [336, 119] on img at bounding box center [339, 112] width 72 height 48
click at [366, 91] on button "Close" at bounding box center [370, 92] width 9 height 9
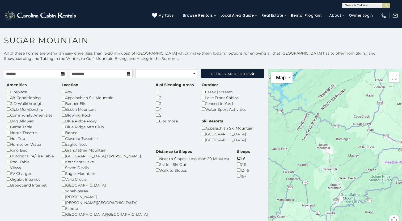
scroll to position [20, 0]
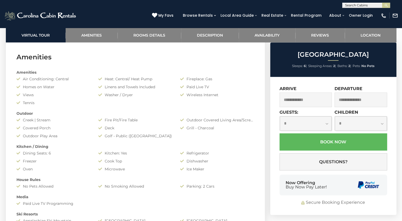
scroll to position [421, 0]
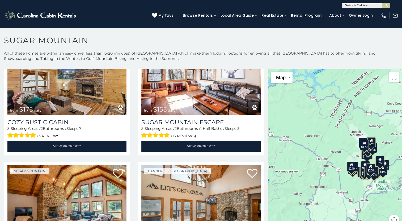
scroll to position [711, 0]
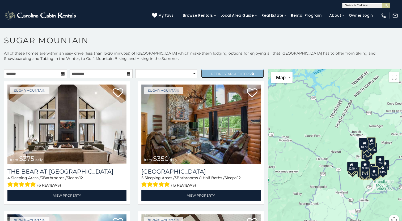
click at [215, 72] on span "Refine Search Filters" at bounding box center [230, 74] width 39 height 4
